Goal: Information Seeking & Learning: Learn about a topic

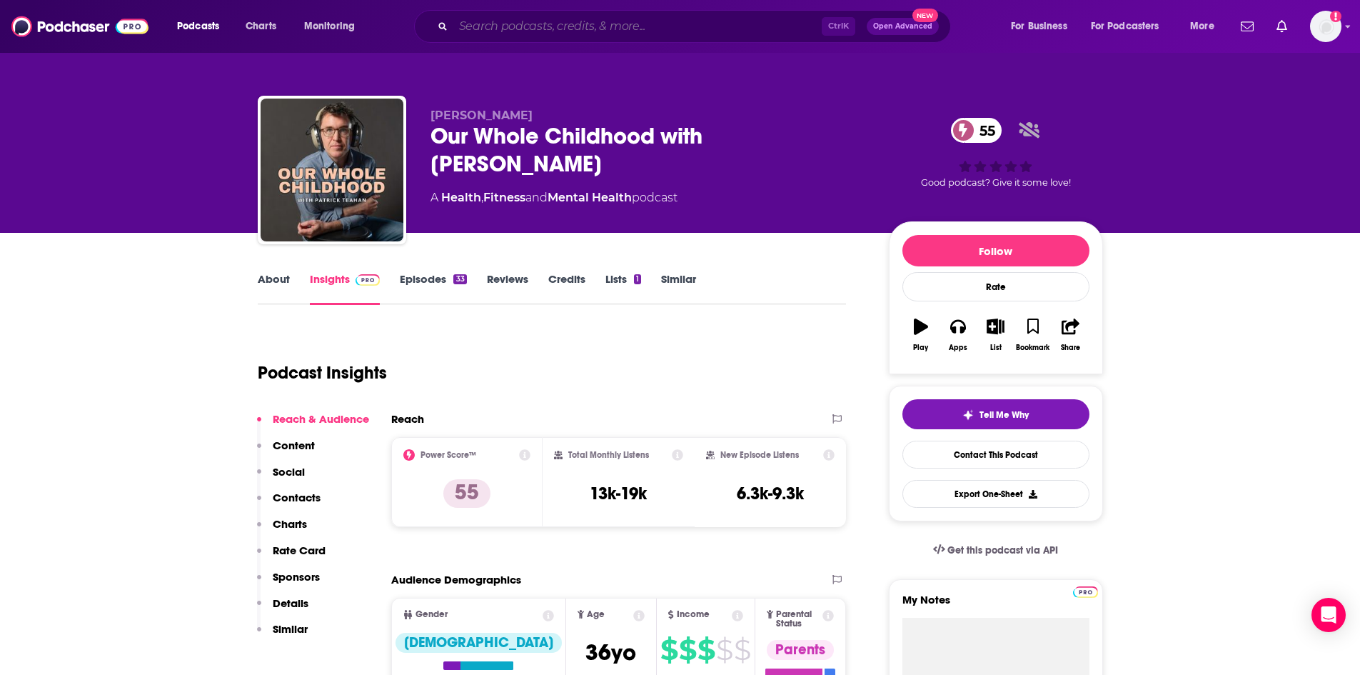
click at [498, 29] on input "Search podcasts, credits, & more..." at bounding box center [637, 26] width 369 height 23
paste input "co-regulation"
type input "co-regulation"
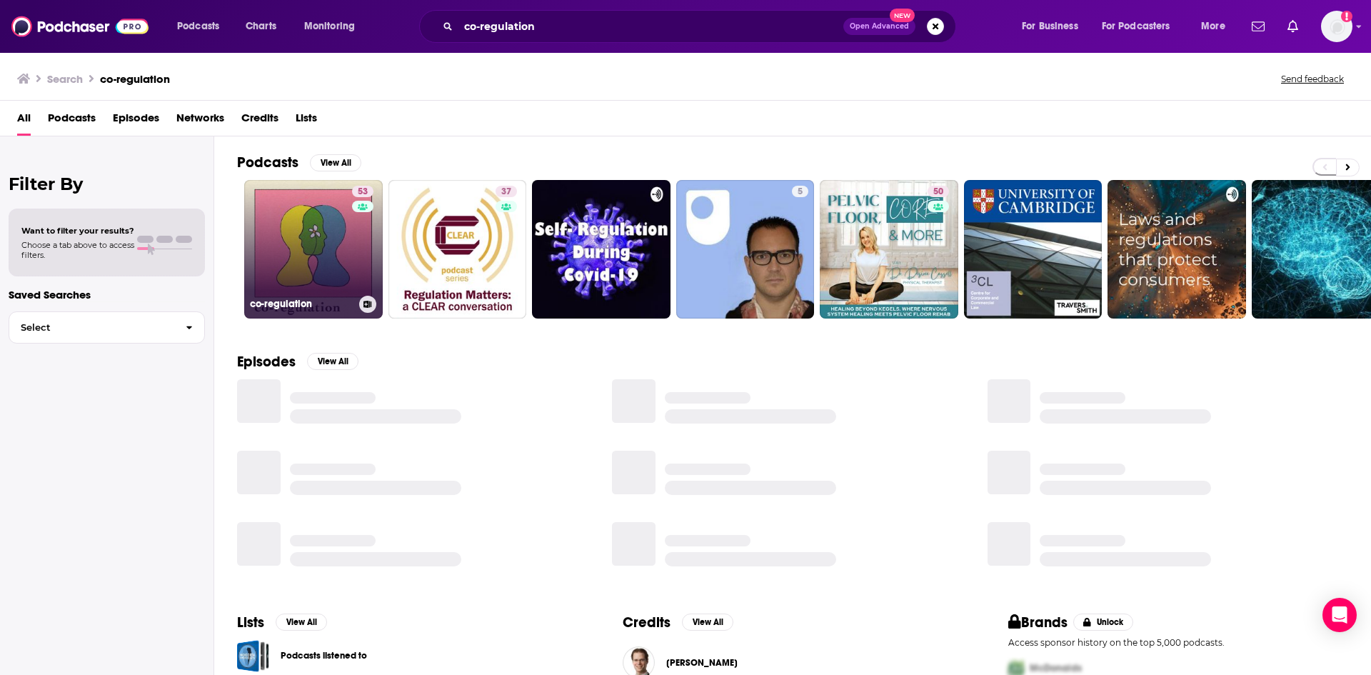
click at [329, 256] on link "53 co-regulation" at bounding box center [313, 249] width 139 height 139
